Goal: Use online tool/utility: Utilize a website feature to perform a specific function

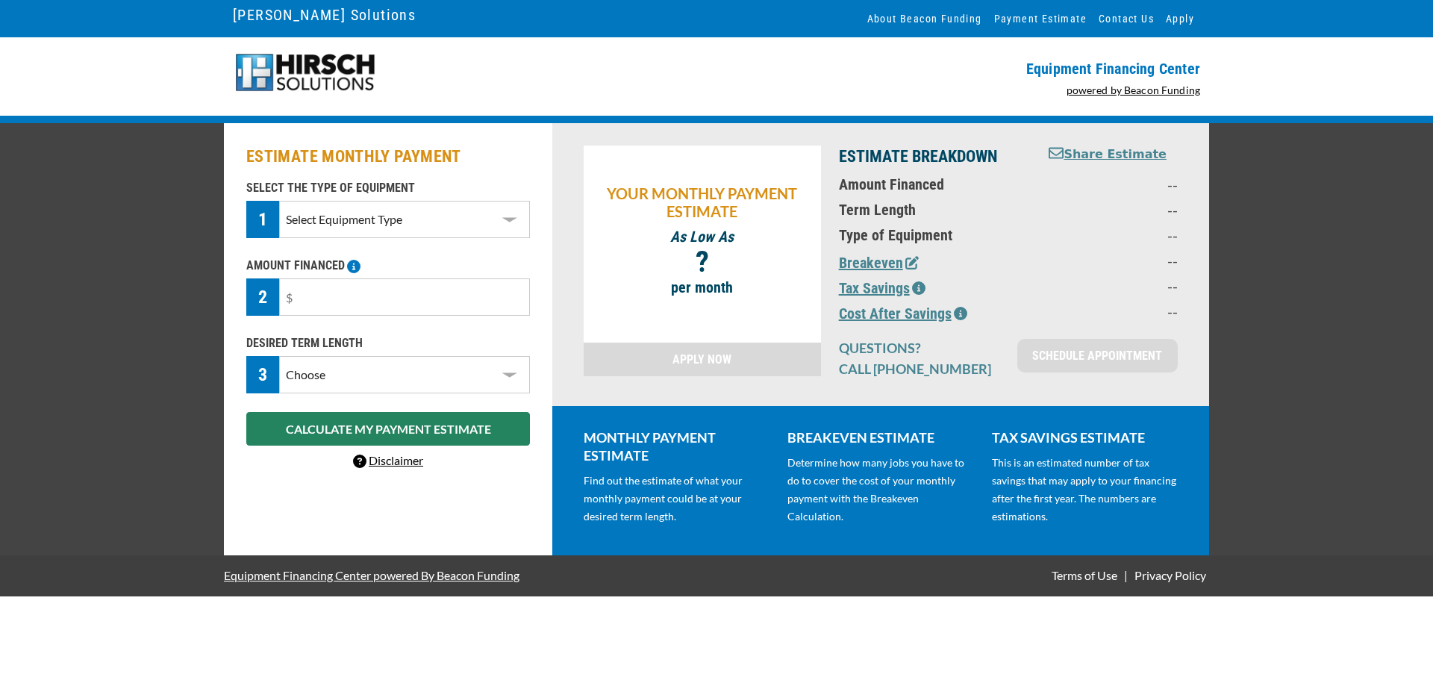
select select "1"
click at [279, 201] on select "Select Equipment Type DTG Printing Embroidery Screen Printing Software and Auto…" at bounding box center [404, 219] width 251 height 37
click at [464, 284] on input "text" at bounding box center [404, 296] width 251 height 37
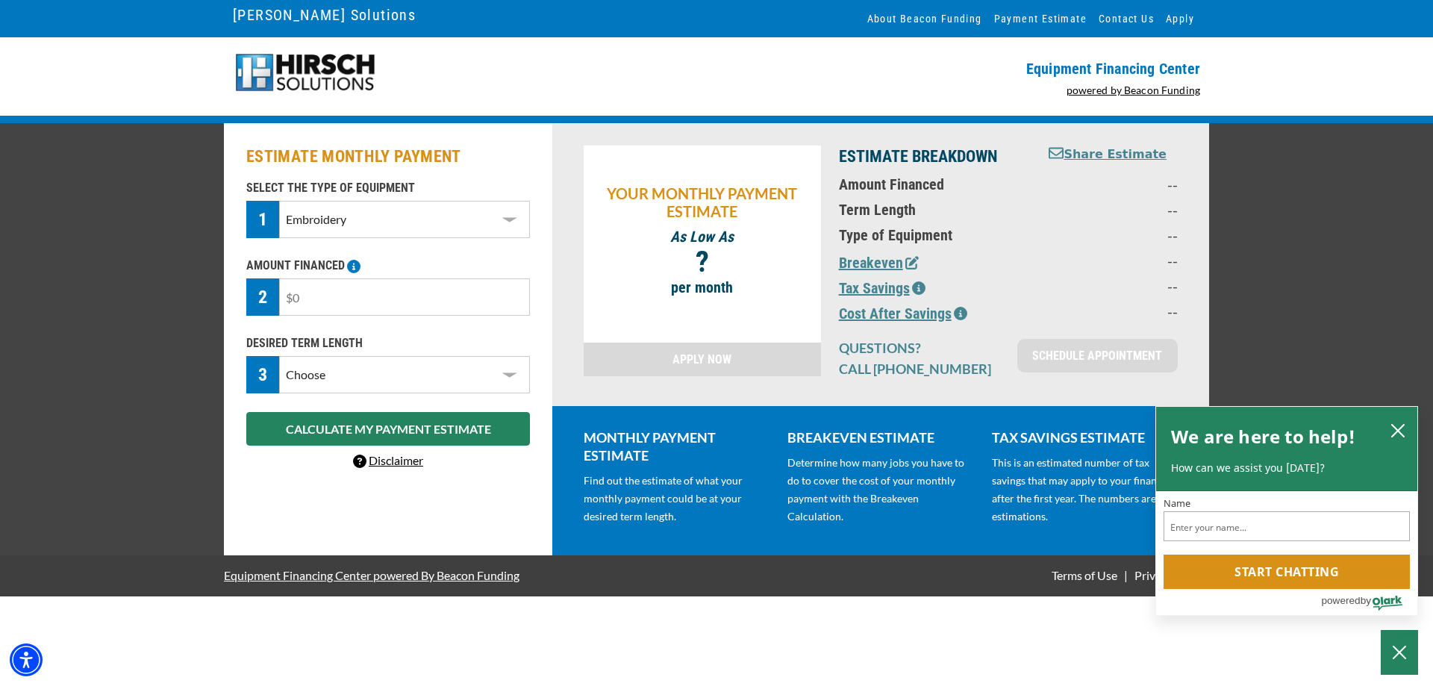
type input "$3"
click at [465, 278] on input "text" at bounding box center [404, 296] width 251 height 37
type input "$0"
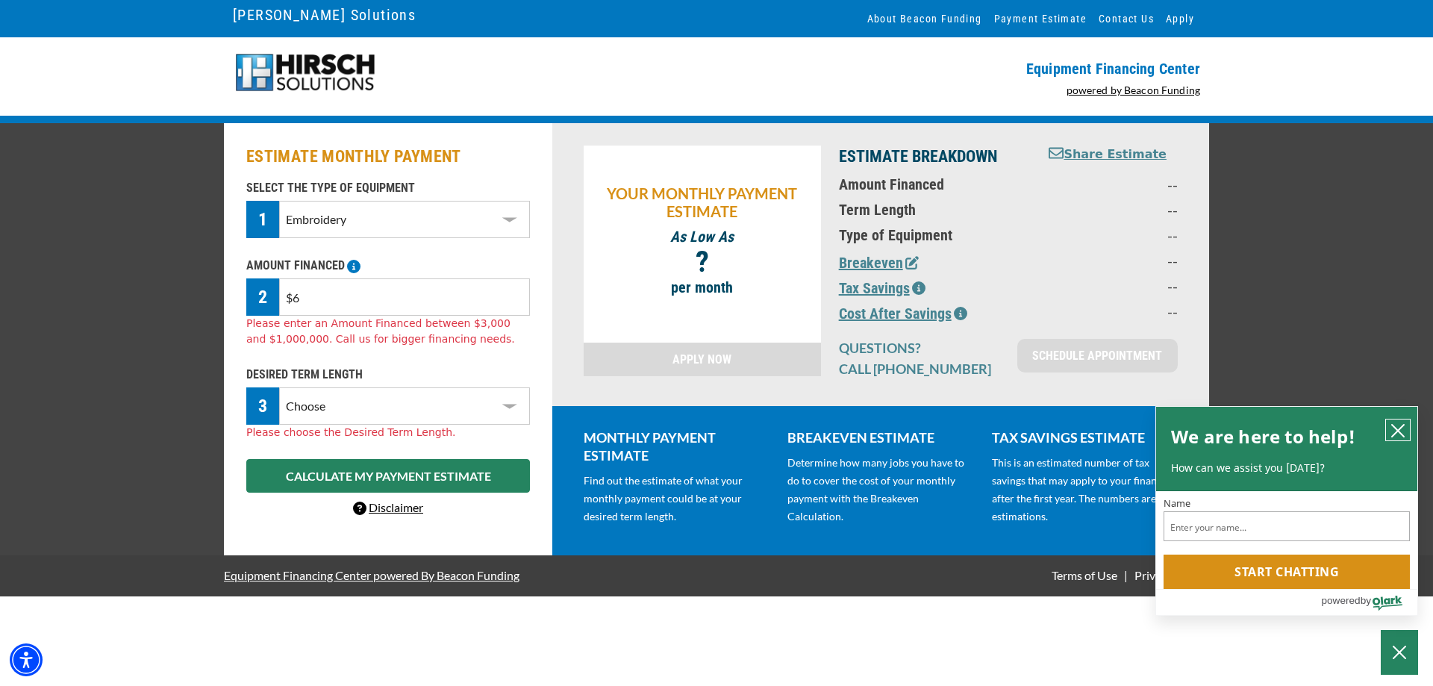
click at [1395, 431] on icon "close chatbox" at bounding box center [1398, 431] width 12 height 12
click at [1395, 431] on div "ESTIMATE MONTHLY PAYMENT SELECT THE TYPE OF EQUIPMENT 1 Select Equipment Type D…" at bounding box center [716, 339] width 1433 height 432
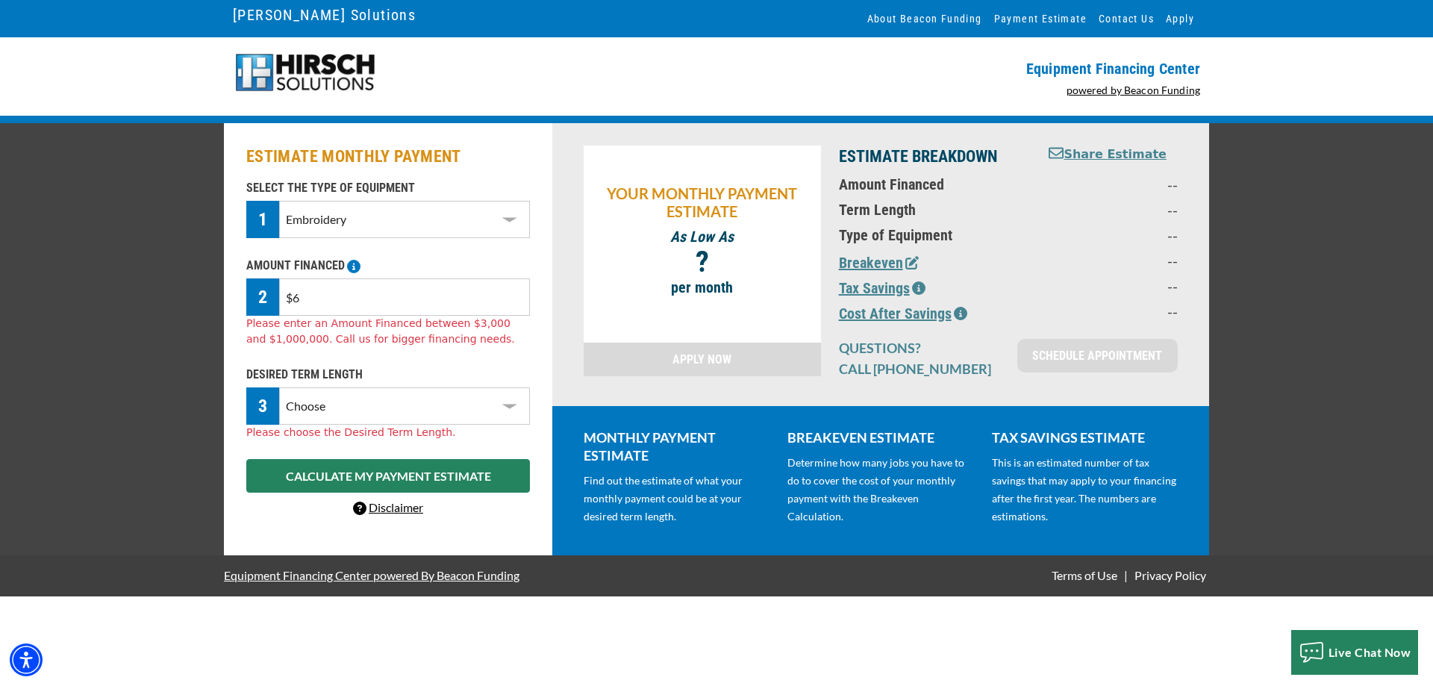
click at [389, 308] on input "$6" at bounding box center [404, 296] width 251 height 37
type input "$9"
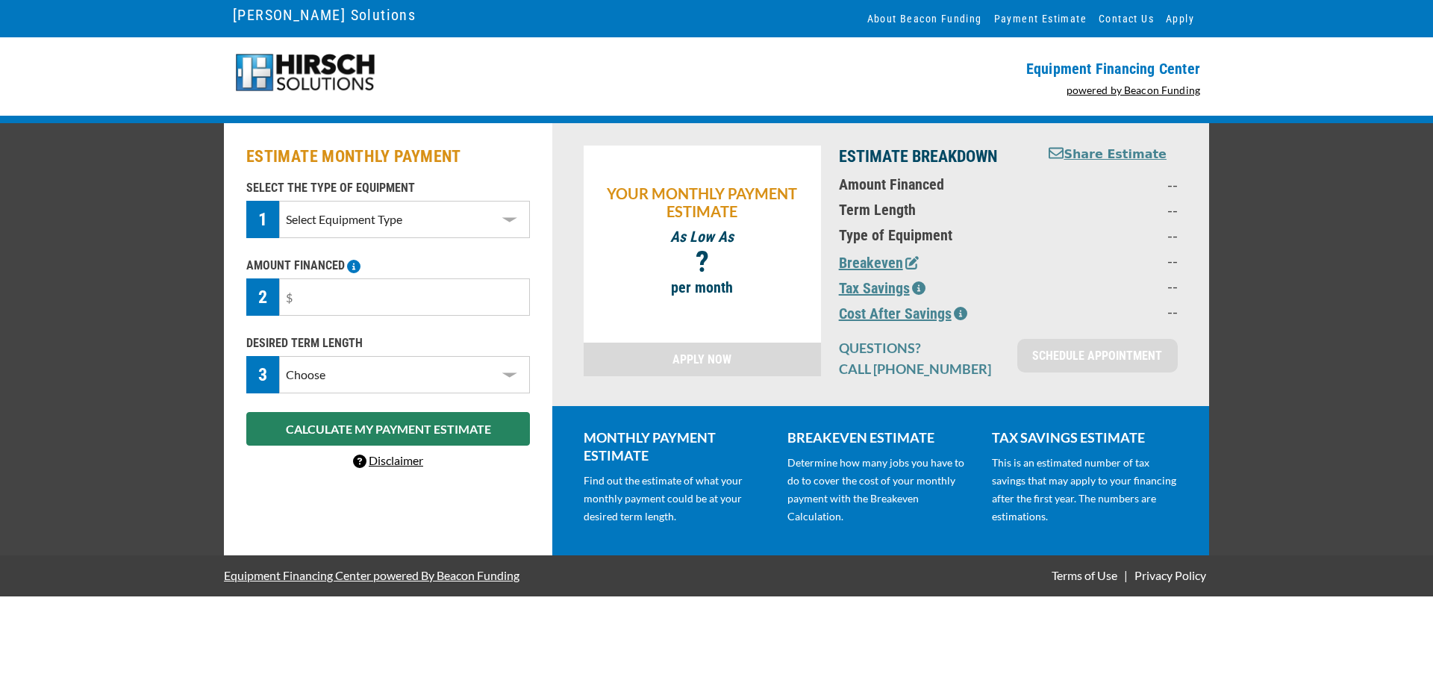
click at [389, 396] on div "SELECT THE TYPE OF EQUIPMENT 1 Select Equipment Type DTG Printing Embroidery Sc…" at bounding box center [388, 324] width 302 height 291
click at [389, 375] on select "Choose 36 Months 48 Months 60 Months" at bounding box center [404, 374] width 251 height 37
click at [386, 381] on select "Choose 36 Months 48 Months 60 Months" at bounding box center [404, 374] width 251 height 37
select select "48"
click at [279, 387] on select "Choose 36 Months 48 Months 60 Months" at bounding box center [404, 374] width 251 height 37
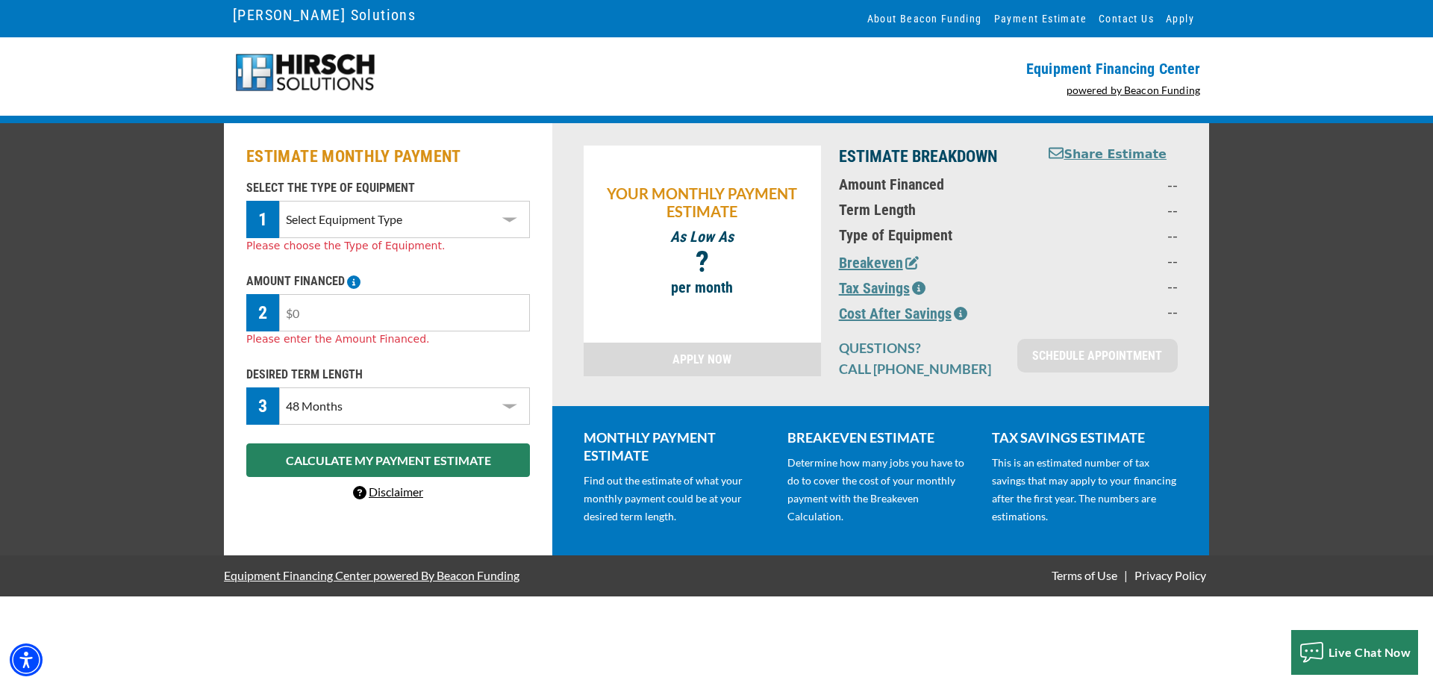
click at [358, 320] on input "text" at bounding box center [404, 312] width 251 height 37
type input "$60,000"
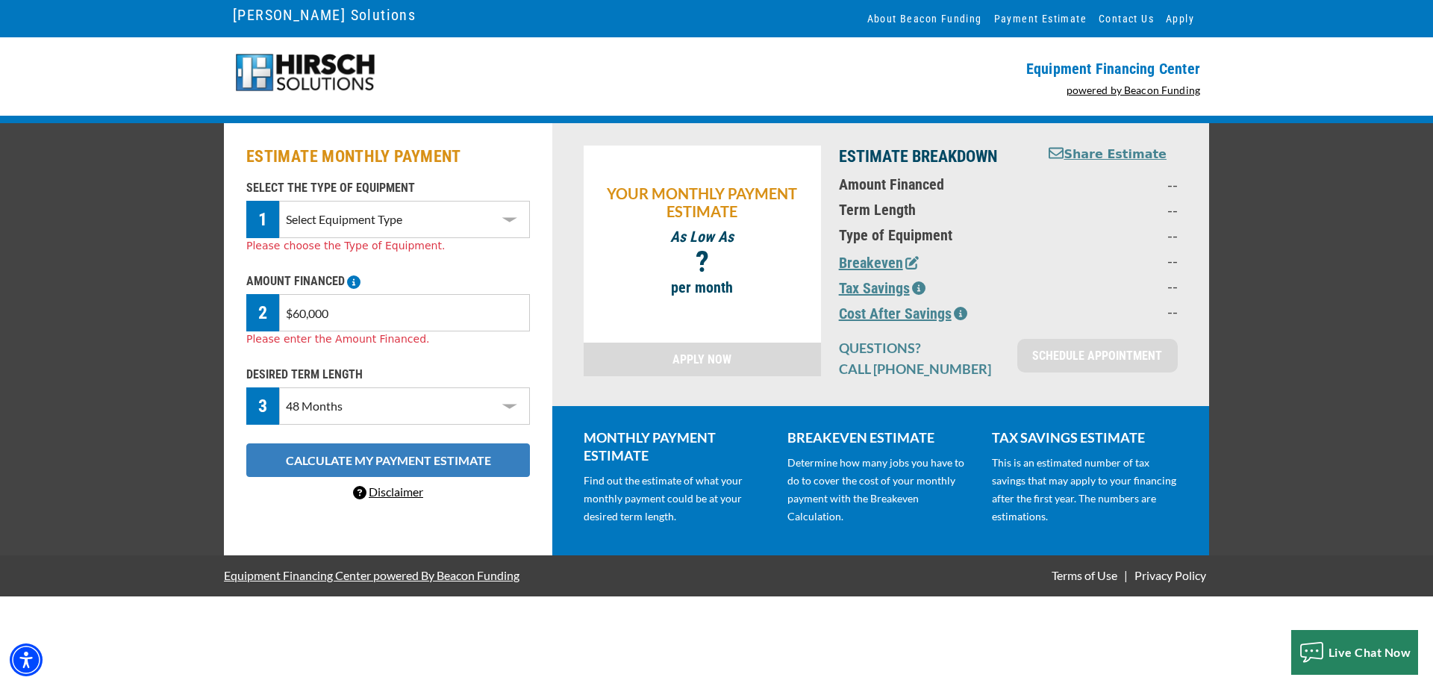
click at [484, 461] on button "CALCULATE MY PAYMENT ESTIMATE" at bounding box center [388, 460] width 284 height 34
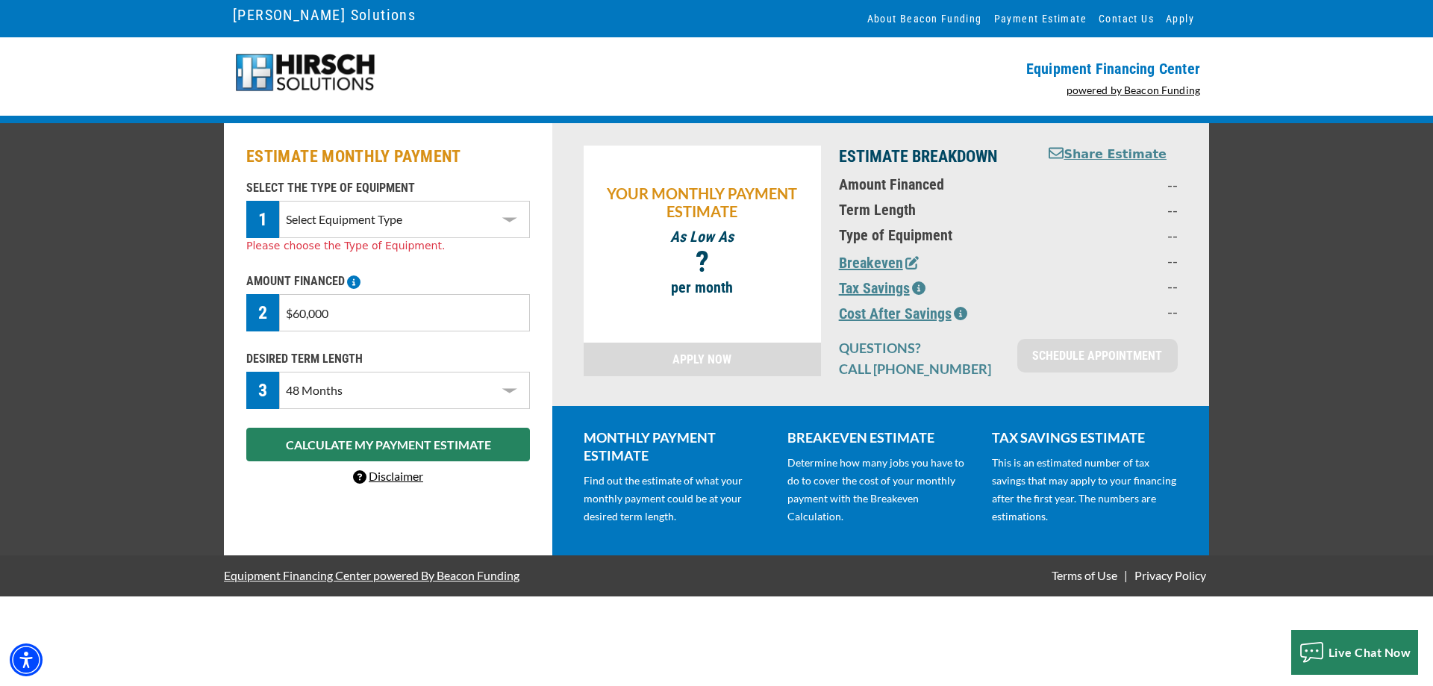
click at [413, 390] on select "Choose 36 Months 48 Months 60 Months" at bounding box center [404, 390] width 251 height 37
click at [422, 540] on div "ESTIMATE MONTHLY PAYMENT SELECT THE TYPE OF EQUIPMENT 1 Select Equipment Type D…" at bounding box center [388, 339] width 328 height 432
click at [411, 378] on select "Choose 36 Months 48 Months 60 Months" at bounding box center [404, 390] width 251 height 37
click at [279, 372] on select "Choose 36 Months 48 Months 60 Months" at bounding box center [404, 390] width 251 height 37
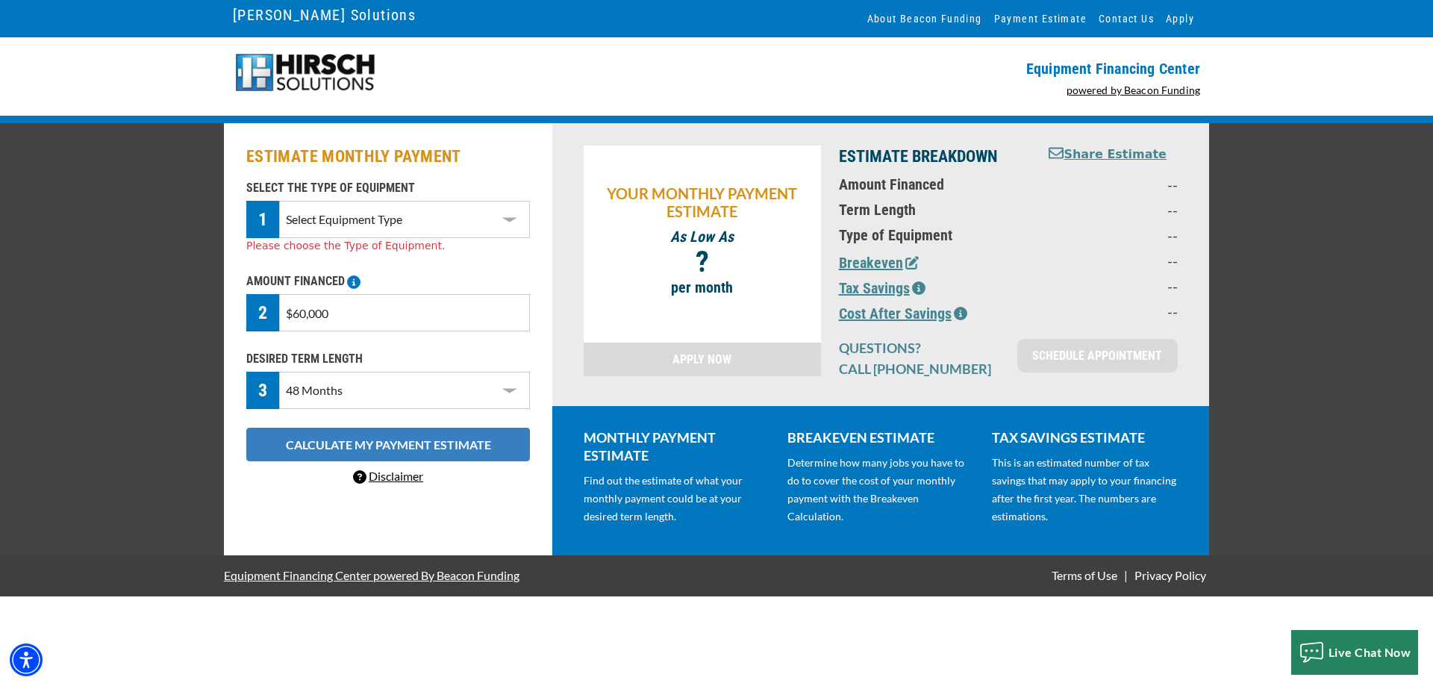
click at [387, 444] on button "CALCULATE MY PAYMENT ESTIMATE" at bounding box center [388, 445] width 284 height 34
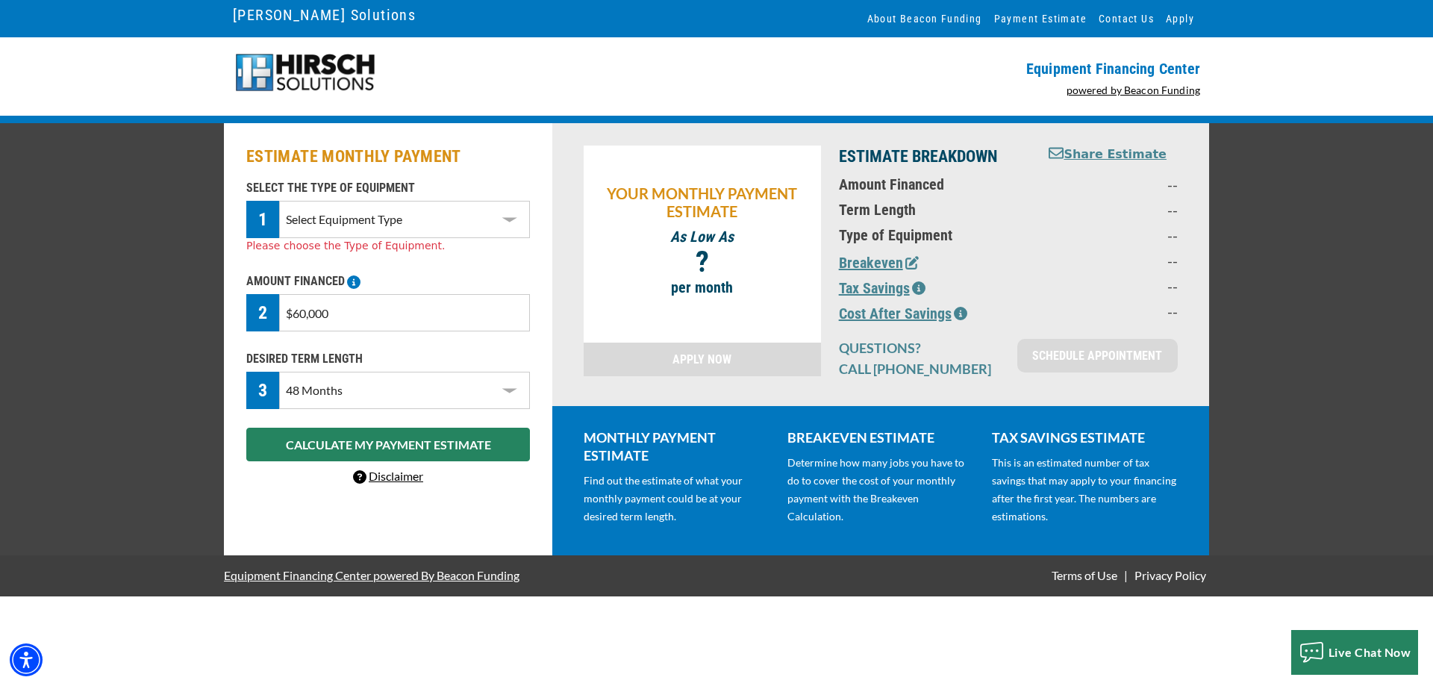
click at [440, 212] on select "Select Equipment Type DTG Printing Embroidery Screen Printing Software and Auto…" at bounding box center [404, 219] width 251 height 37
select select "1"
click at [279, 201] on select "Select Equipment Type DTG Printing Embroidery Screen Printing Software and Auto…" at bounding box center [404, 219] width 251 height 37
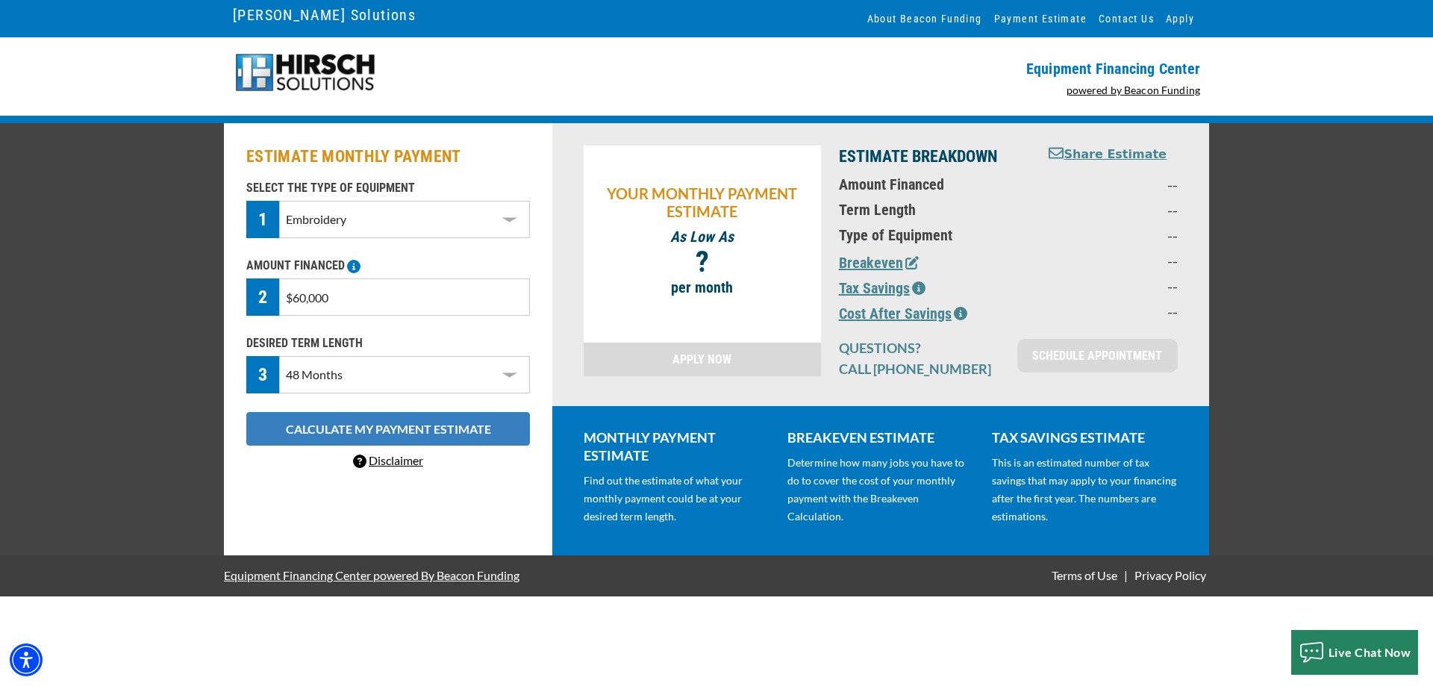
click at [382, 427] on button "CALCULATE MY PAYMENT ESTIMATE" at bounding box center [388, 429] width 284 height 34
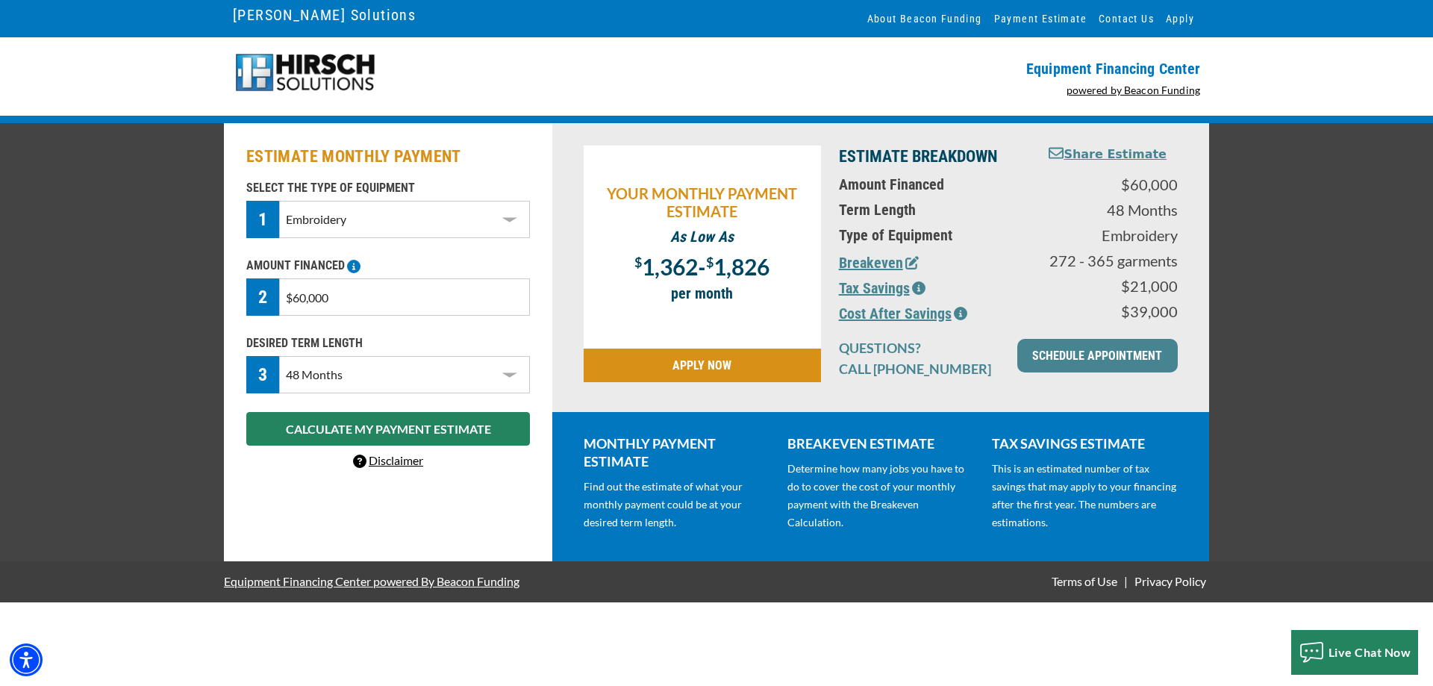
click at [382, 305] on input "$60,000" at bounding box center [404, 296] width 251 height 37
drag, startPoint x: 379, startPoint y: 304, endPoint x: 281, endPoint y: 306, distance: 97.8
click at [281, 306] on input "$60,000" at bounding box center [404, 296] width 251 height 37
type input "$30,000"
click at [435, 430] on button "CALCULATE MY PAYMENT ESTIMATE" at bounding box center [388, 429] width 284 height 34
